Goal: Navigation & Orientation: Find specific page/section

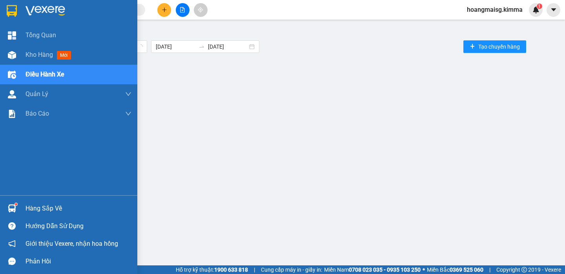
click at [38, 58] on span "Kho hàng" at bounding box center [39, 54] width 27 height 7
click at [39, 56] on span "Kho hàng" at bounding box center [39, 54] width 27 height 7
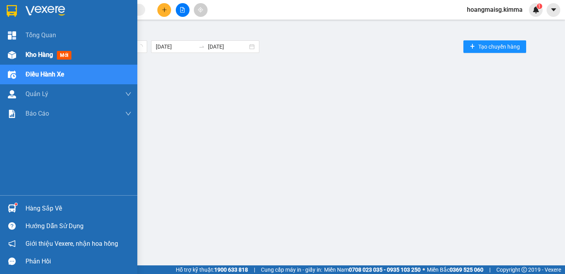
click at [39, 56] on span "Kho hàng" at bounding box center [39, 54] width 27 height 7
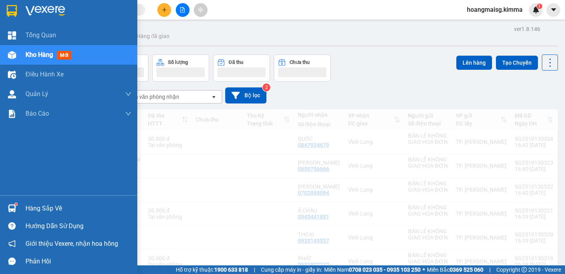
click at [44, 56] on span "Kho hàng" at bounding box center [39, 54] width 27 height 7
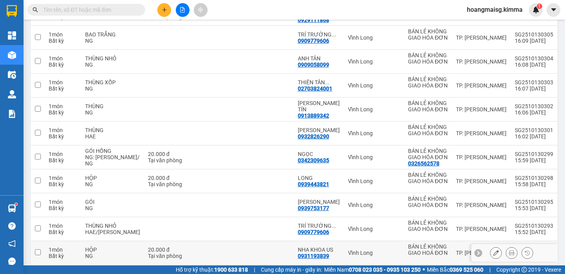
scroll to position [443, 0]
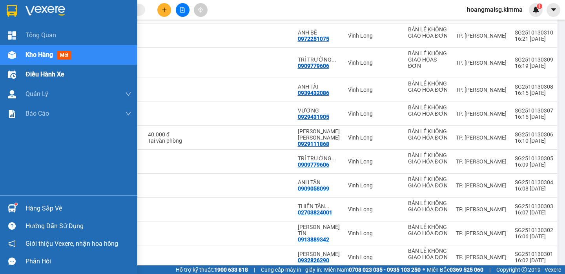
click at [35, 80] on div "Điều hành xe" at bounding box center [79, 75] width 106 height 20
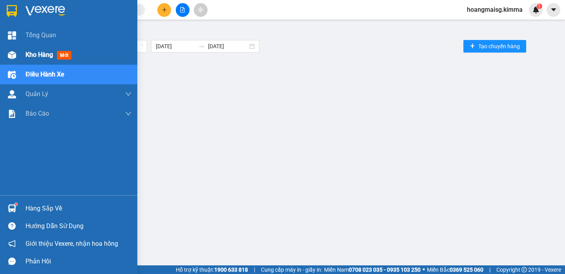
scroll to position [0, 0]
click at [38, 54] on span "Kho hàng" at bounding box center [39, 54] width 27 height 7
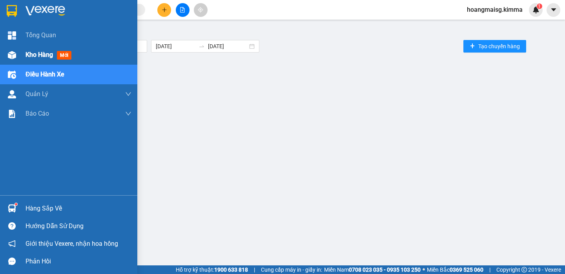
click at [38, 54] on span "Kho hàng" at bounding box center [39, 54] width 27 height 7
click at [37, 53] on span "Kho hàng" at bounding box center [39, 54] width 27 height 7
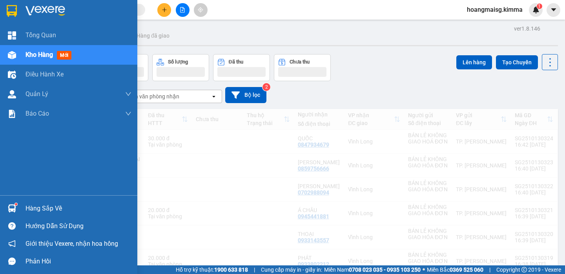
click at [37, 53] on span "Kho hàng" at bounding box center [39, 54] width 27 height 7
